Goal: Use online tool/utility

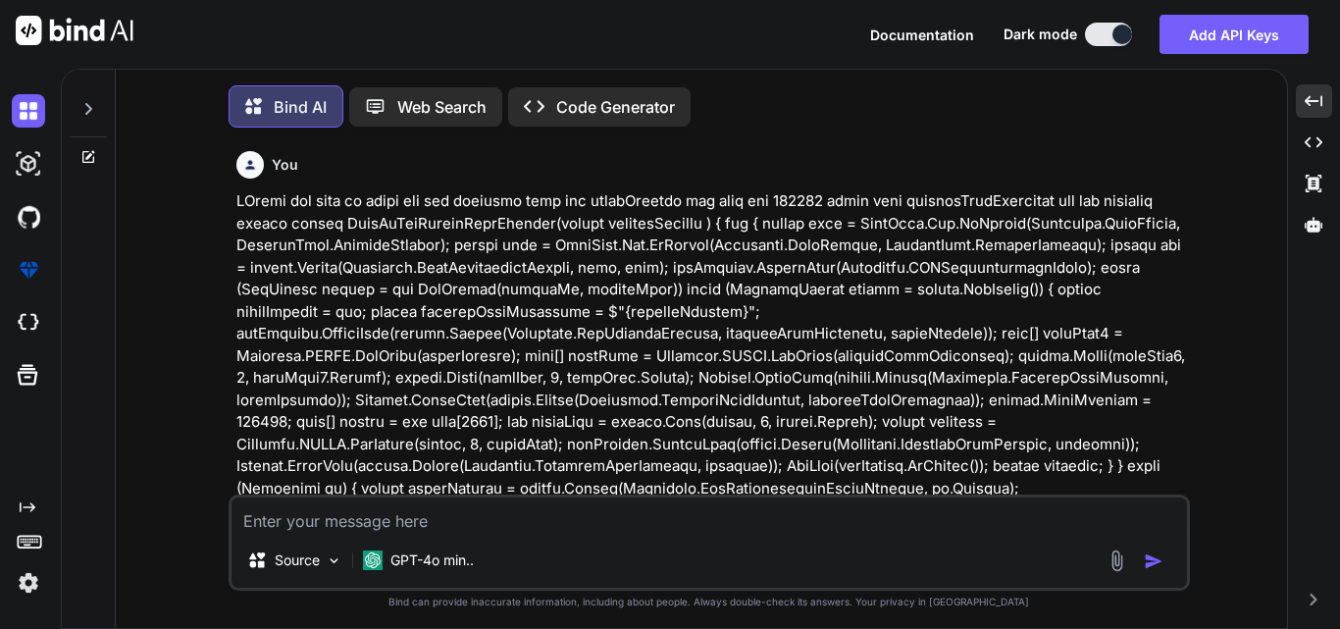
scroll to position [4247, 0]
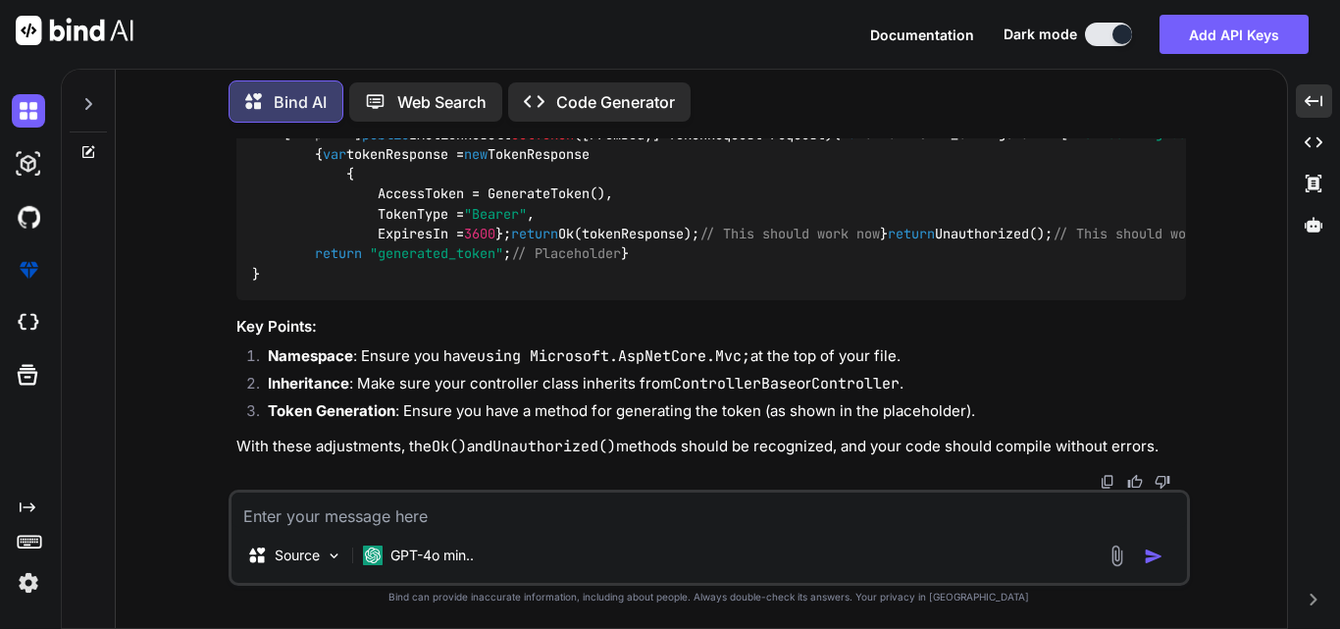
click at [624, 285] on code "using Microsoft.AspNetCore.Mvc; public class YourController : ControllerBase //…" at bounding box center [1284, 164] width 2064 height 240
click at [392, 530] on div "Source GPT-4o min.." at bounding box center [709, 538] width 961 height 96
click at [387, 508] on textarea at bounding box center [710, 509] width 956 height 35
type textarea "M"
type textarea "x"
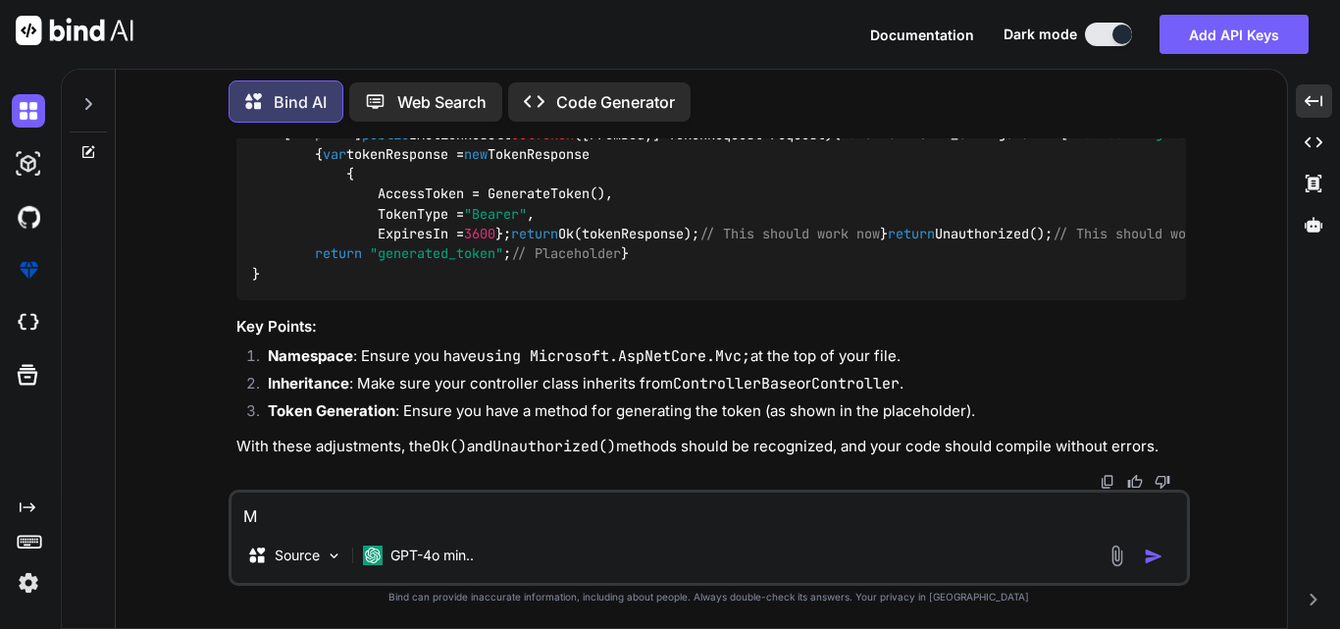
type textarea "Mo"
type textarea "x"
type textarea "Mod"
type textarea "x"
type textarea "Modi"
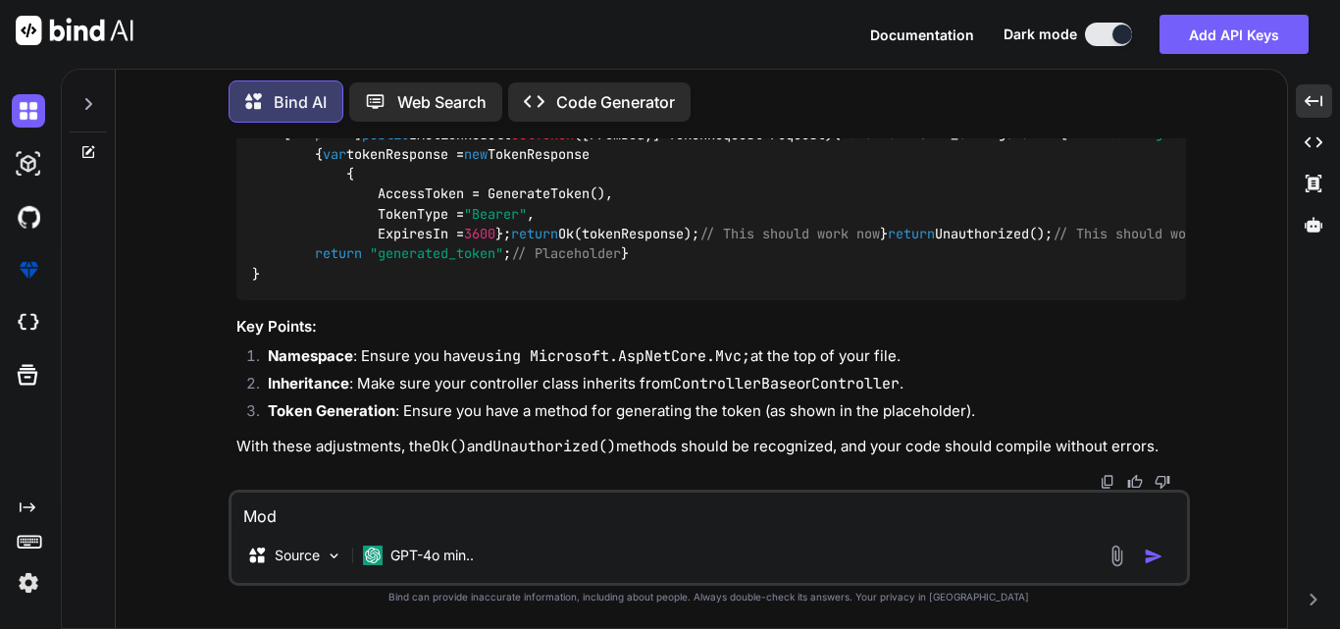
type textarea "x"
type textarea "Modif"
type textarea "x"
type textarea "Modify"
type textarea "x"
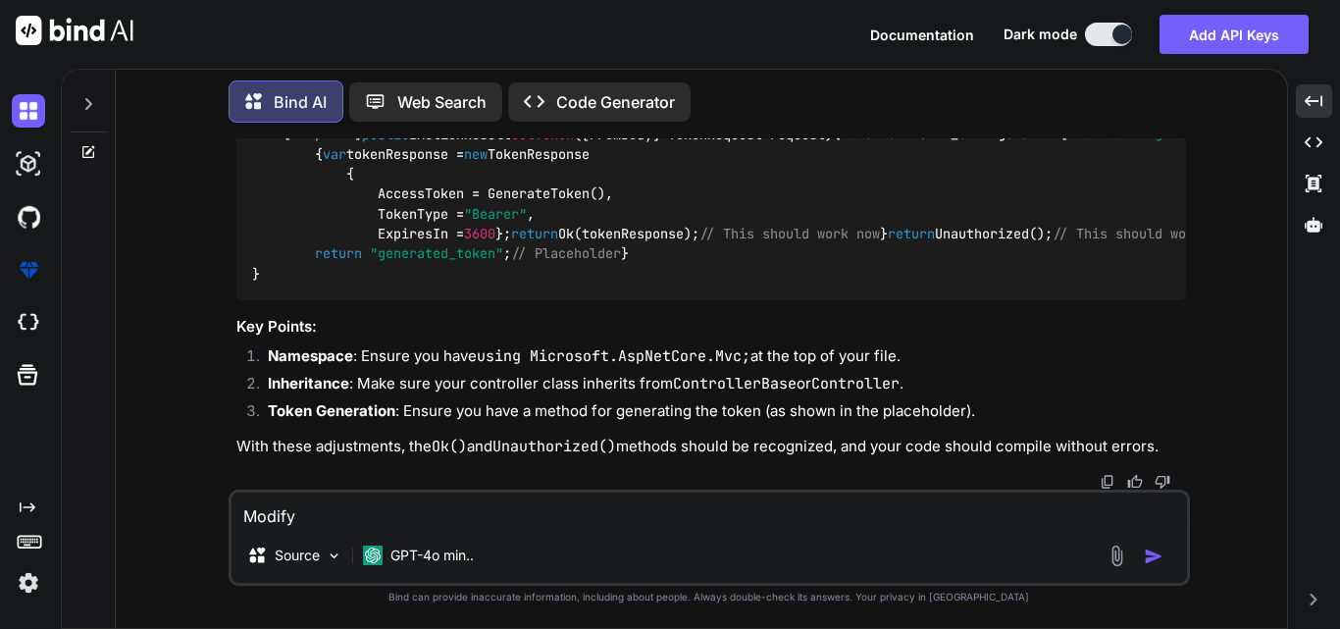
type textarea "Modify"
type textarea "x"
type textarea "Modify"
